Goal: Information Seeking & Learning: Learn about a topic

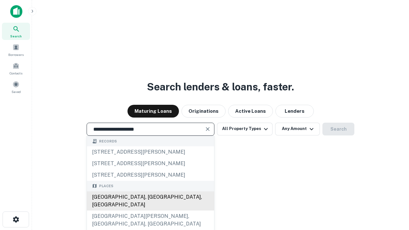
click at [150, 211] on div "[GEOGRAPHIC_DATA], [GEOGRAPHIC_DATA], [GEOGRAPHIC_DATA]" at bounding box center [150, 201] width 127 height 19
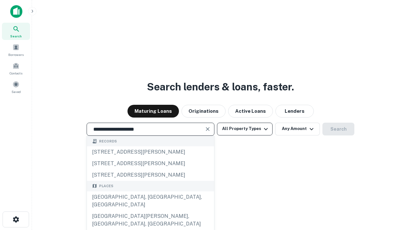
click at [245, 129] on button "All Property Types" at bounding box center [245, 129] width 56 height 13
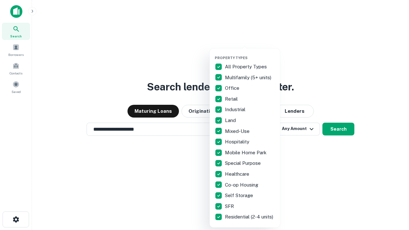
type input "**********"
click at [250, 54] on button "button" at bounding box center [250, 54] width 70 height 0
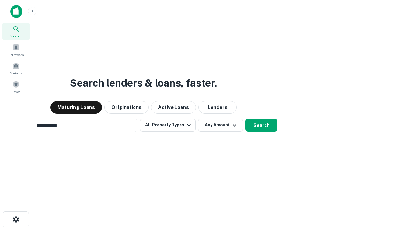
scroll to position [10, 0]
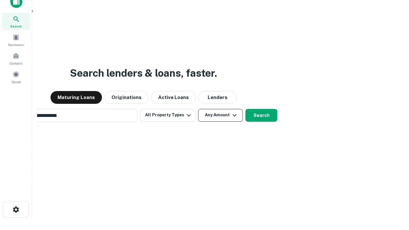
click at [198, 109] on button "Any Amount" at bounding box center [220, 115] width 45 height 13
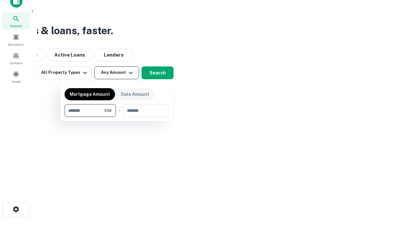
type input "*******"
click at [117, 117] on button "button" at bounding box center [117, 117] width 104 height 0
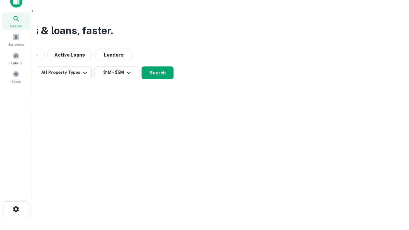
scroll to position [10, 0]
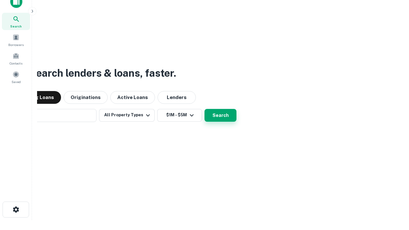
click at [205, 109] on button "Search" at bounding box center [221, 115] width 32 height 13
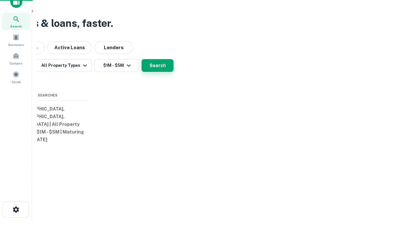
scroll to position [10, 0]
